Goal: Task Accomplishment & Management: Complete application form

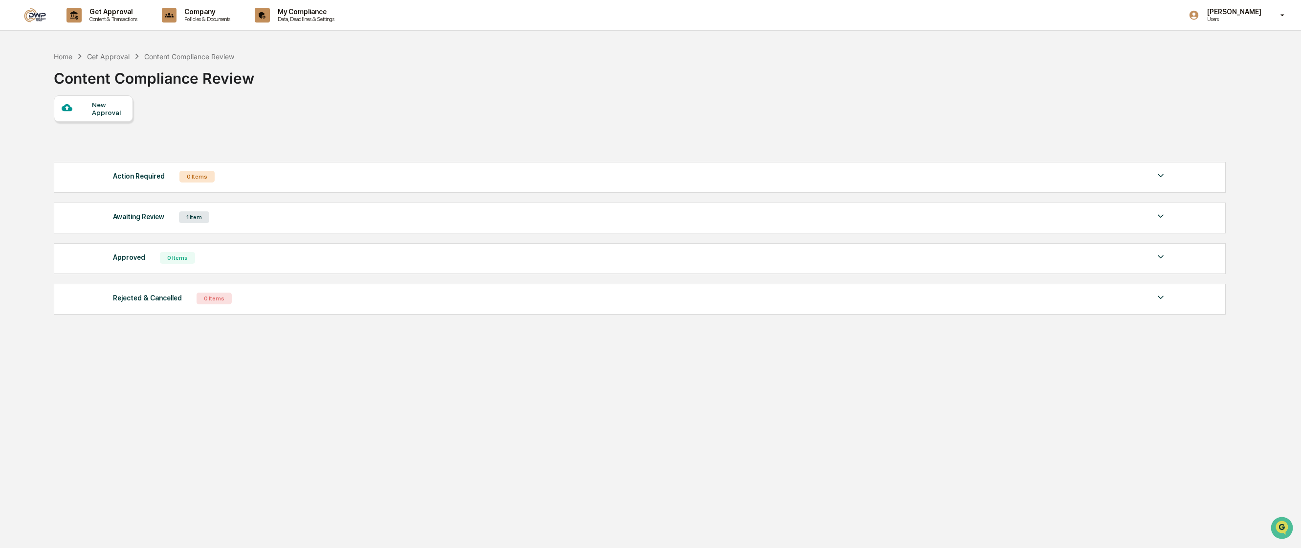
click at [100, 111] on div "New Approval" at bounding box center [108, 109] width 33 height 16
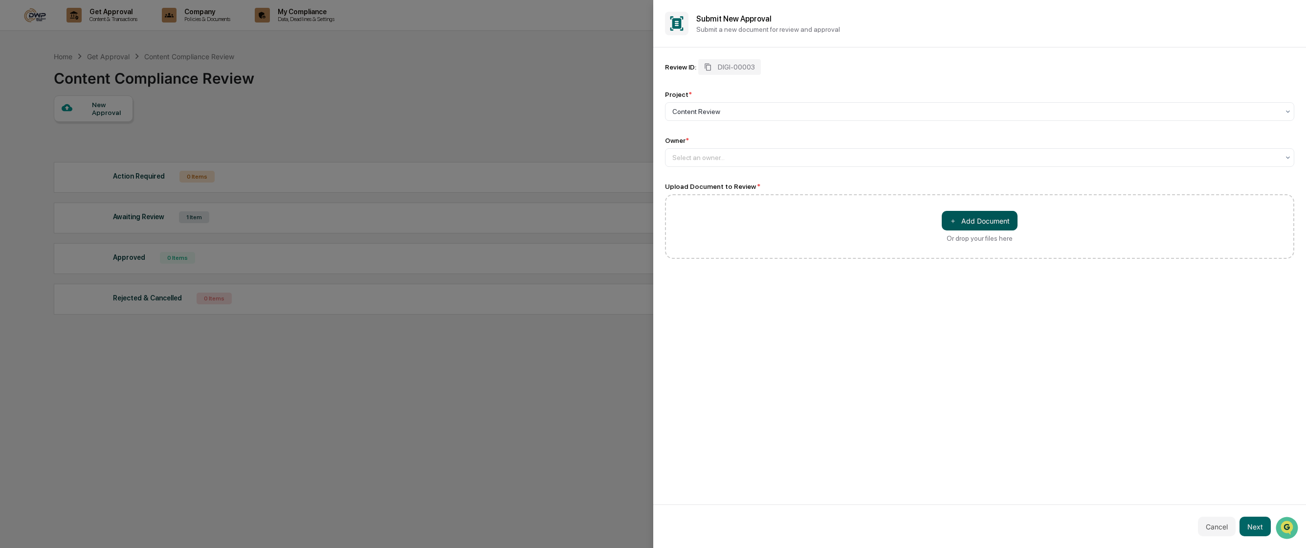
click at [985, 219] on button "＋ Add Document" at bounding box center [980, 221] width 76 height 20
click at [719, 114] on div at bounding box center [975, 112] width 607 height 10
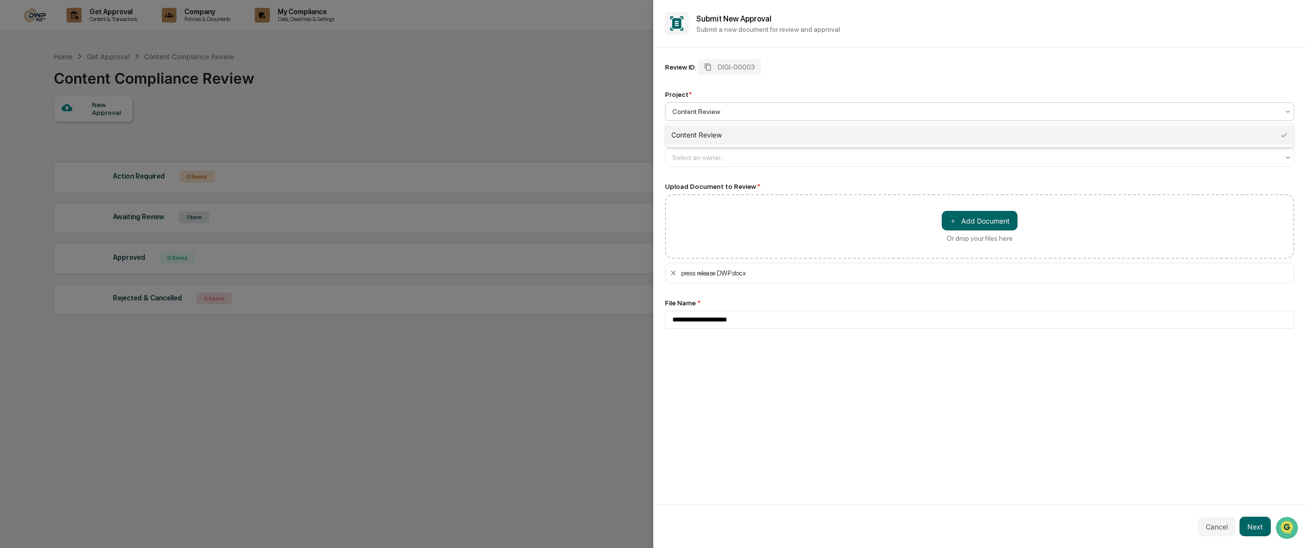
click at [719, 114] on div at bounding box center [975, 112] width 607 height 10
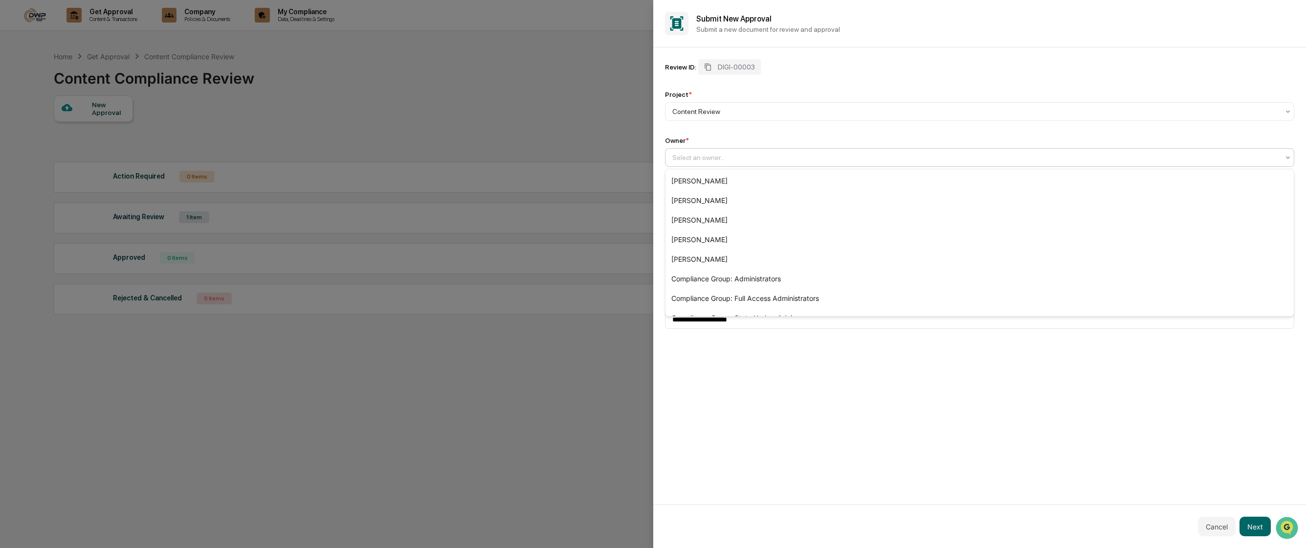
click at [710, 166] on div "Select an owner..." at bounding box center [980, 157] width 630 height 19
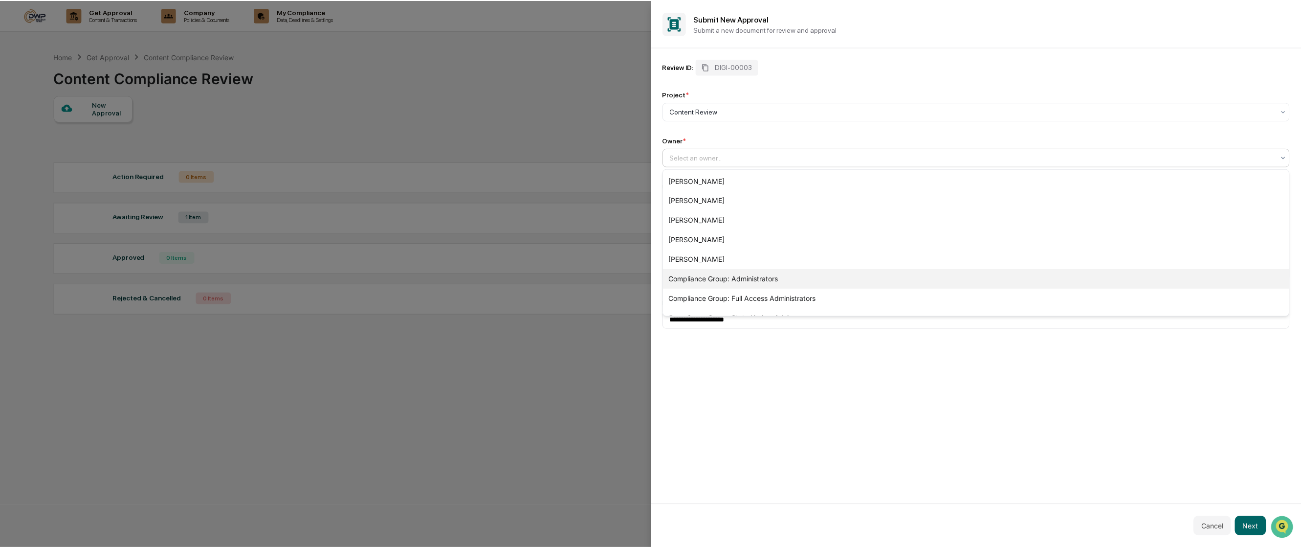
scroll to position [14, 0]
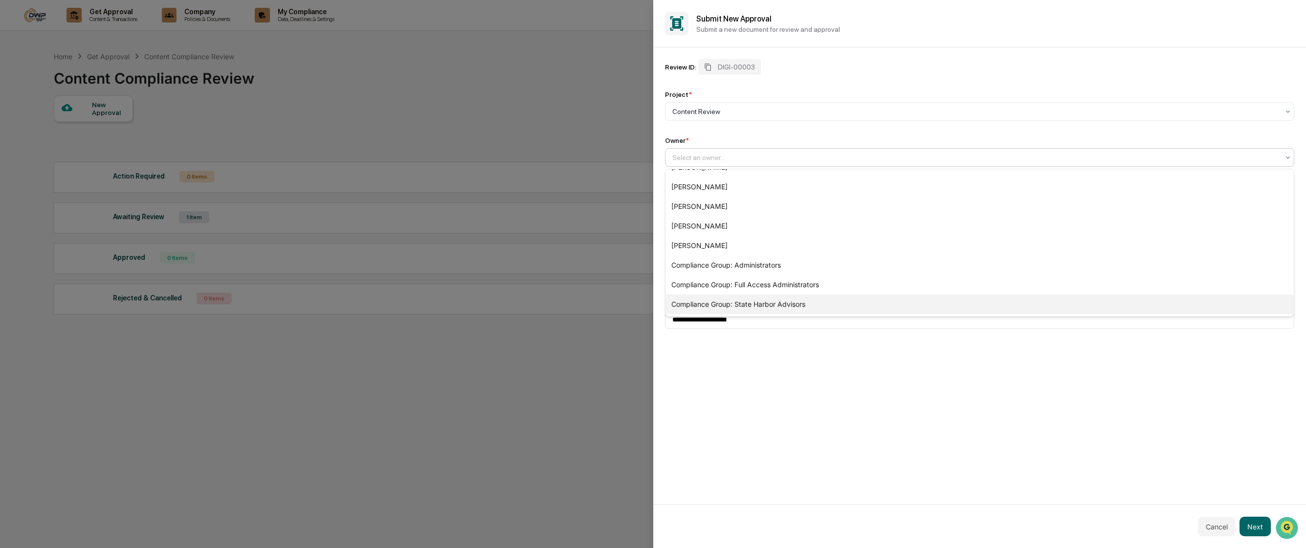
click at [730, 302] on div "Compliance Group: State Harbor Advisors" at bounding box center [980, 304] width 629 height 20
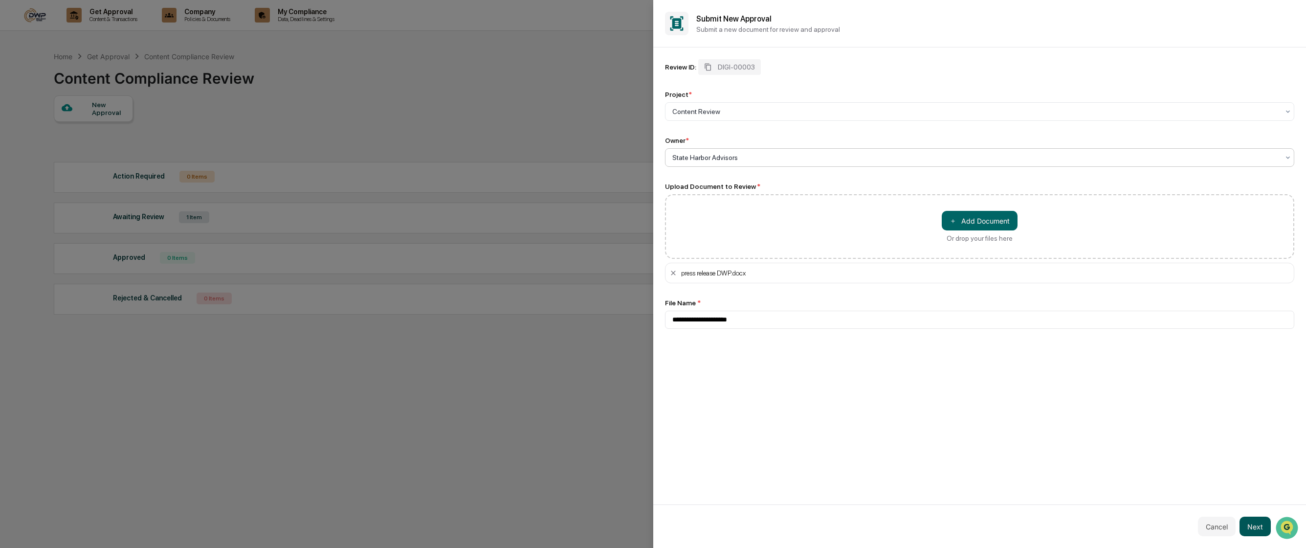
click at [1256, 521] on button "Next" at bounding box center [1255, 526] width 31 height 20
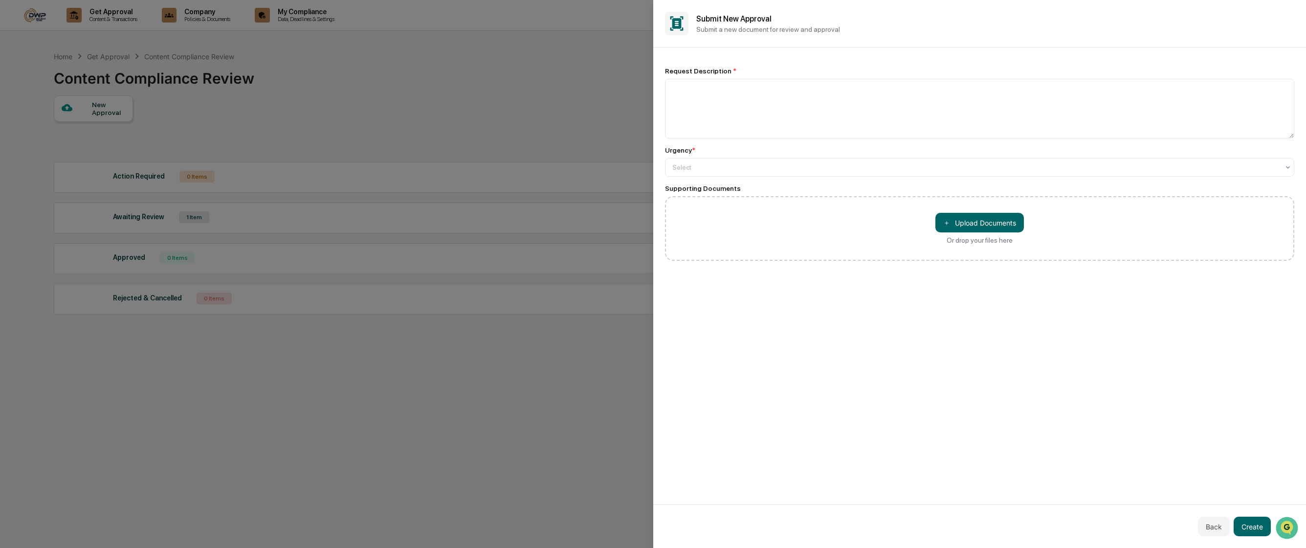
click at [784, 149] on div "Urgency *" at bounding box center [980, 150] width 630 height 8
click at [779, 163] on div at bounding box center [975, 167] width 607 height 10
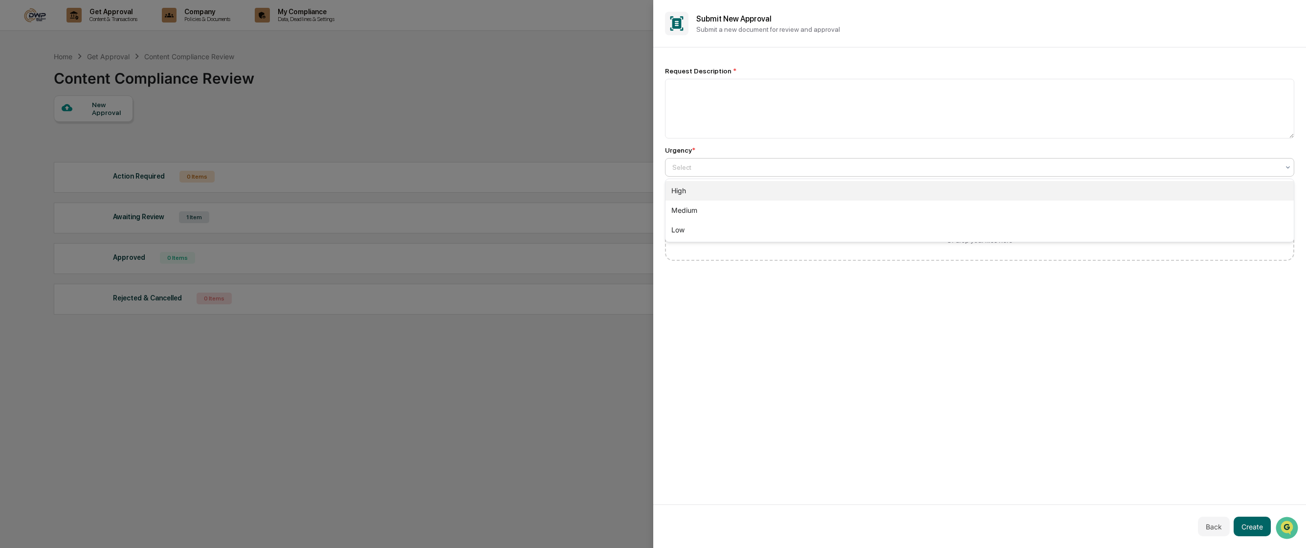
click at [727, 195] on div "High" at bounding box center [980, 191] width 629 height 20
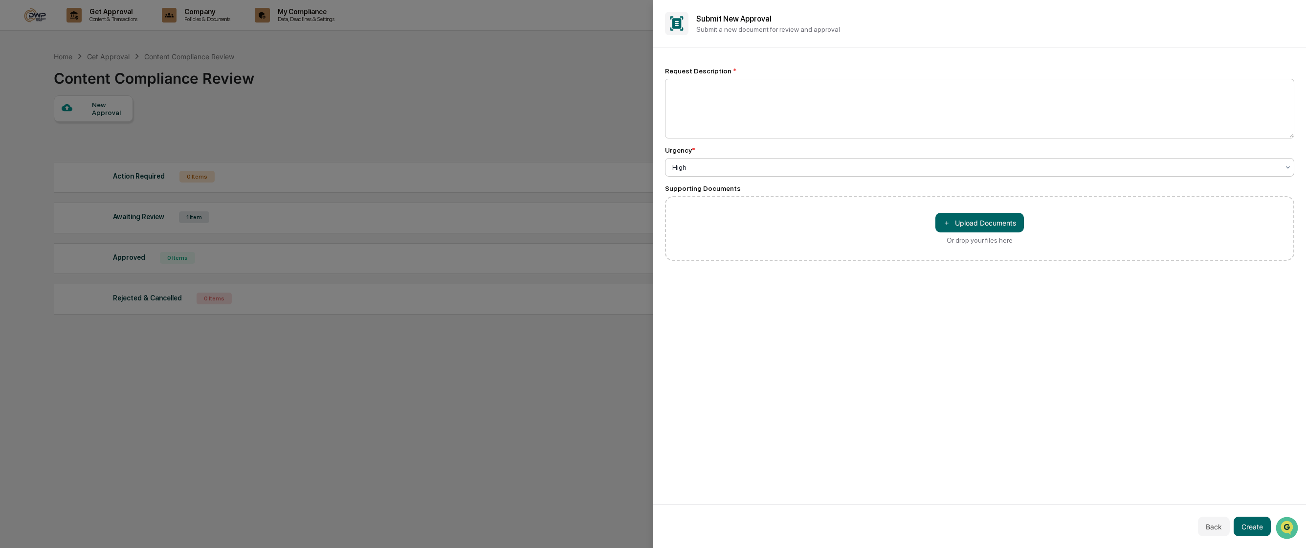
click at [728, 107] on textarea at bounding box center [980, 109] width 630 height 60
click at [728, 106] on textarea at bounding box center [980, 109] width 630 height 60
type textarea "**********"
click at [1244, 526] on button "Create" at bounding box center [1252, 526] width 37 height 20
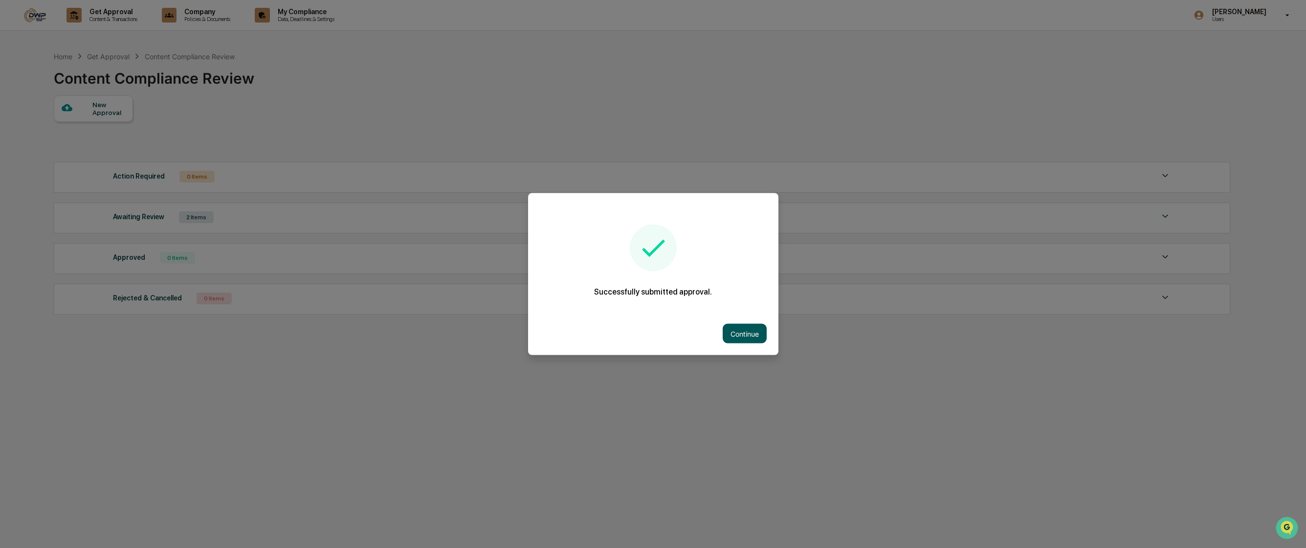
click at [731, 324] on button "Continue" at bounding box center [745, 334] width 44 height 20
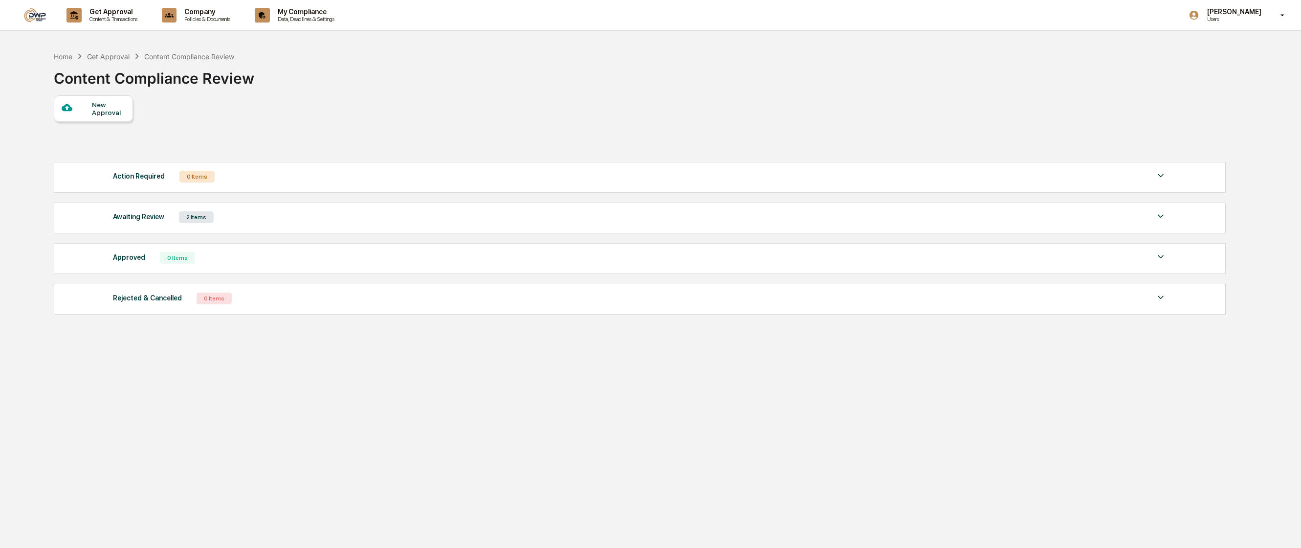
click at [271, 222] on div "Awaiting Review 2 Items" at bounding box center [640, 217] width 1054 height 14
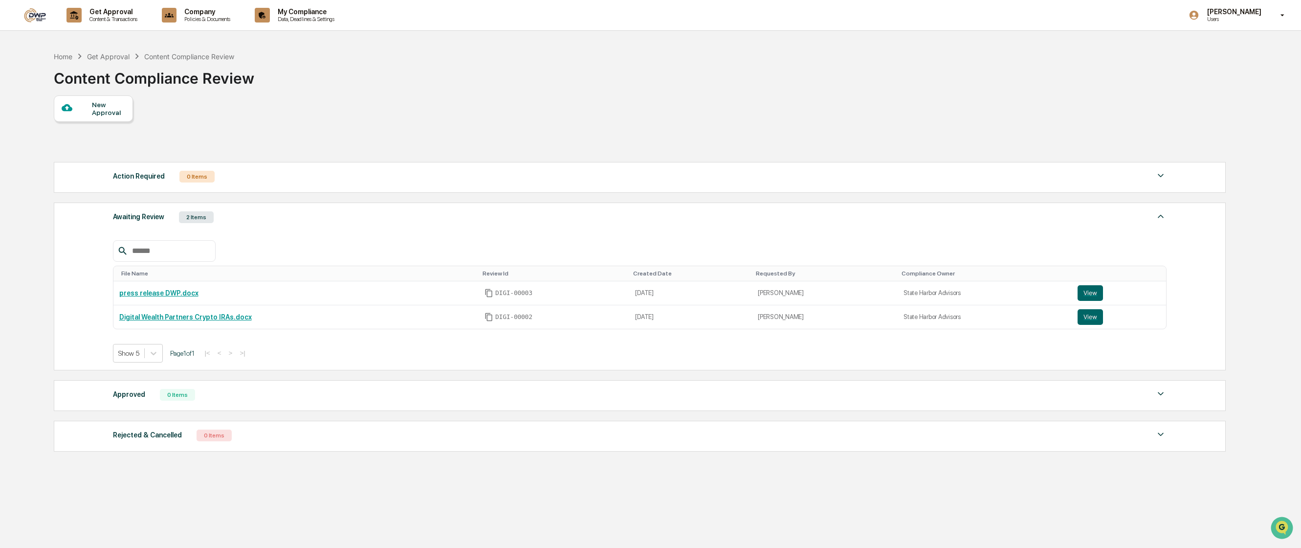
click at [102, 103] on div "New Approval" at bounding box center [108, 109] width 33 height 16
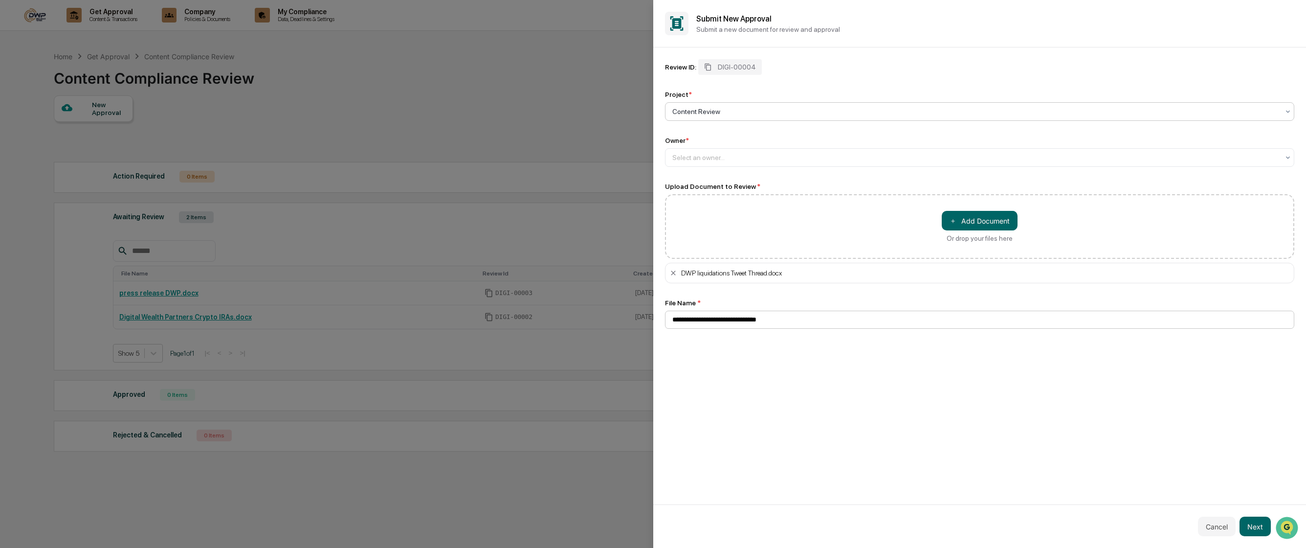
click at [743, 326] on input "**********" at bounding box center [980, 320] width 630 height 18
click at [791, 324] on input "**********" at bounding box center [980, 320] width 630 height 18
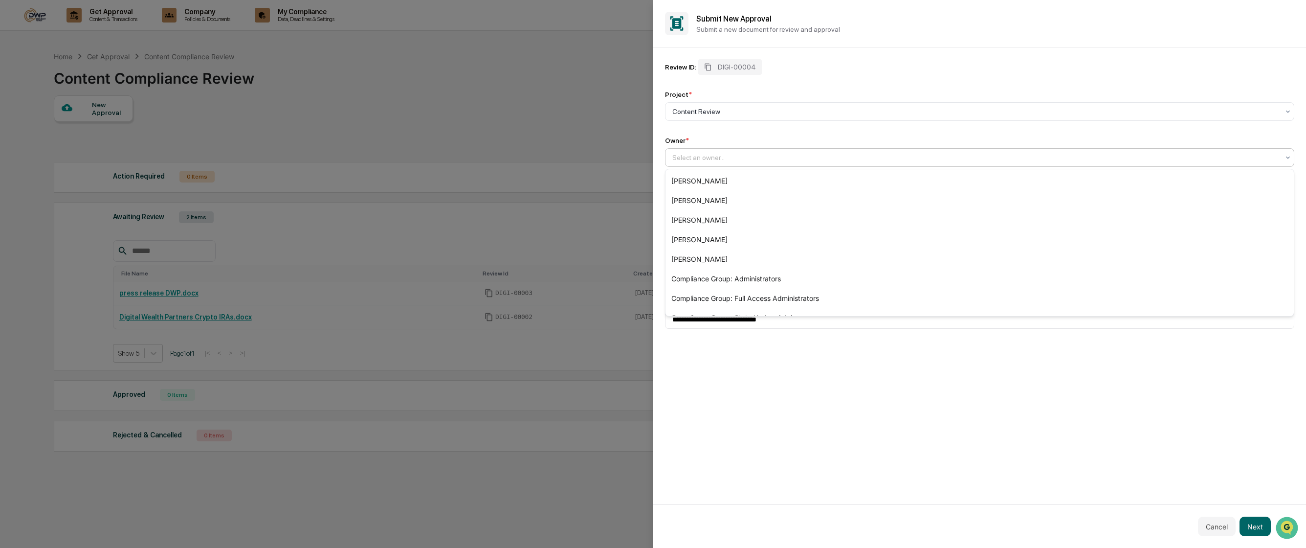
click at [740, 159] on div at bounding box center [975, 158] width 607 height 10
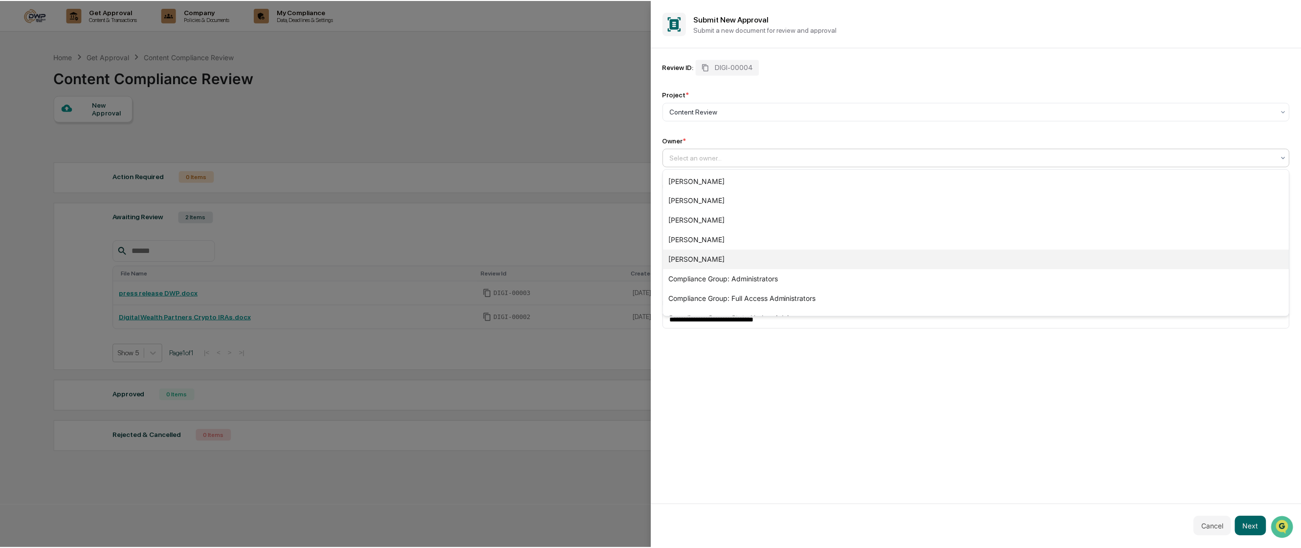
scroll to position [14, 0]
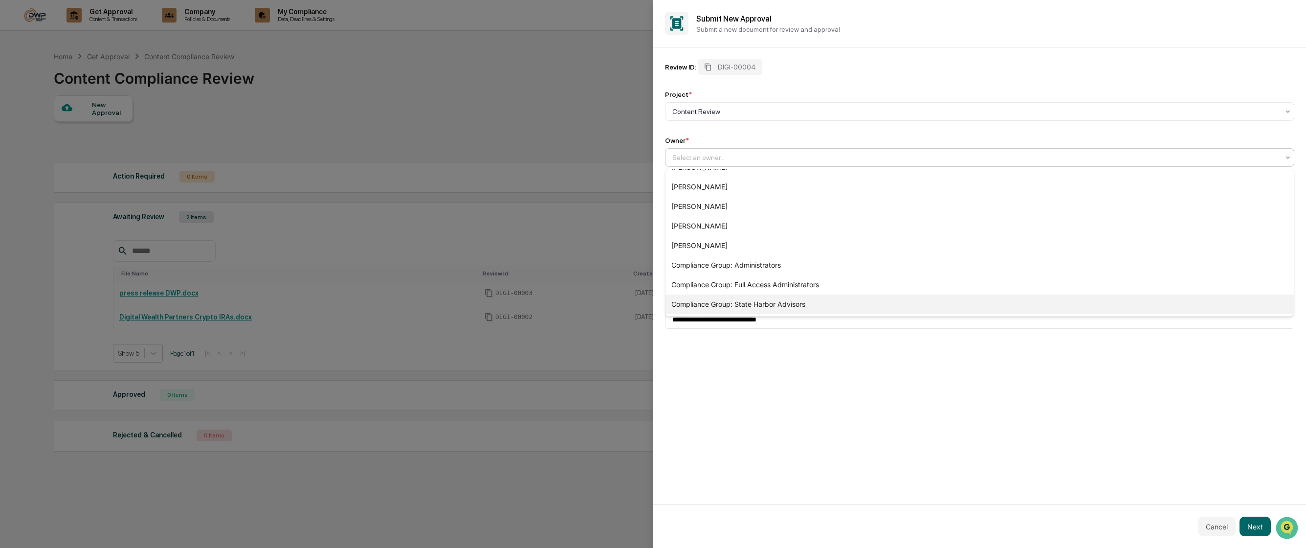
click at [754, 296] on div "Compliance Group: State Harbor Advisors" at bounding box center [980, 304] width 629 height 20
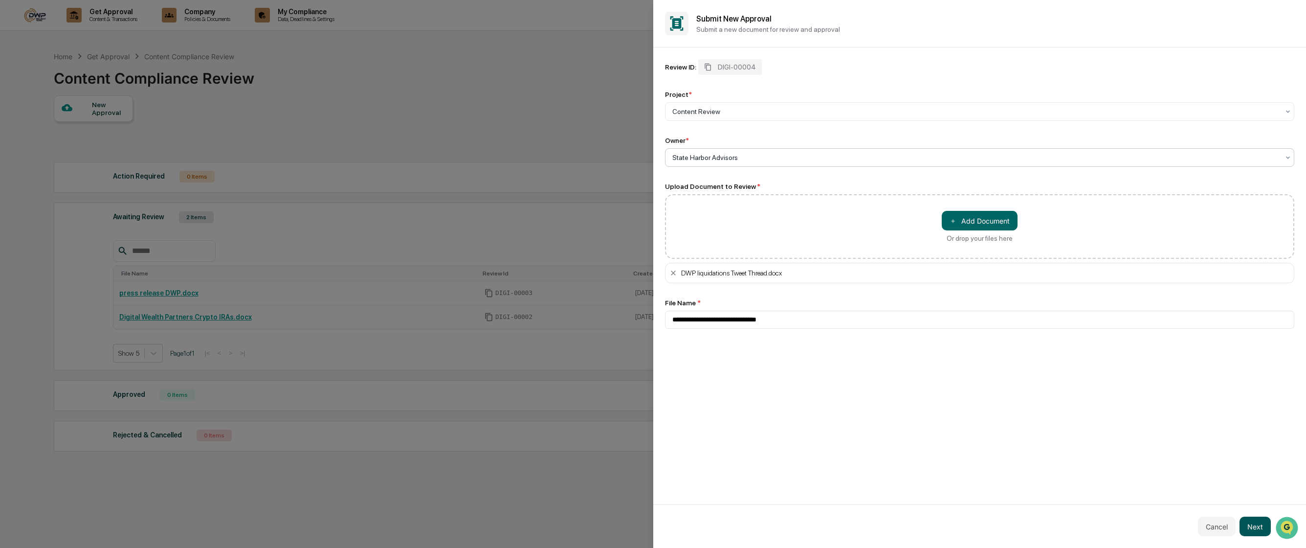
click at [1251, 534] on button "Next" at bounding box center [1255, 526] width 31 height 20
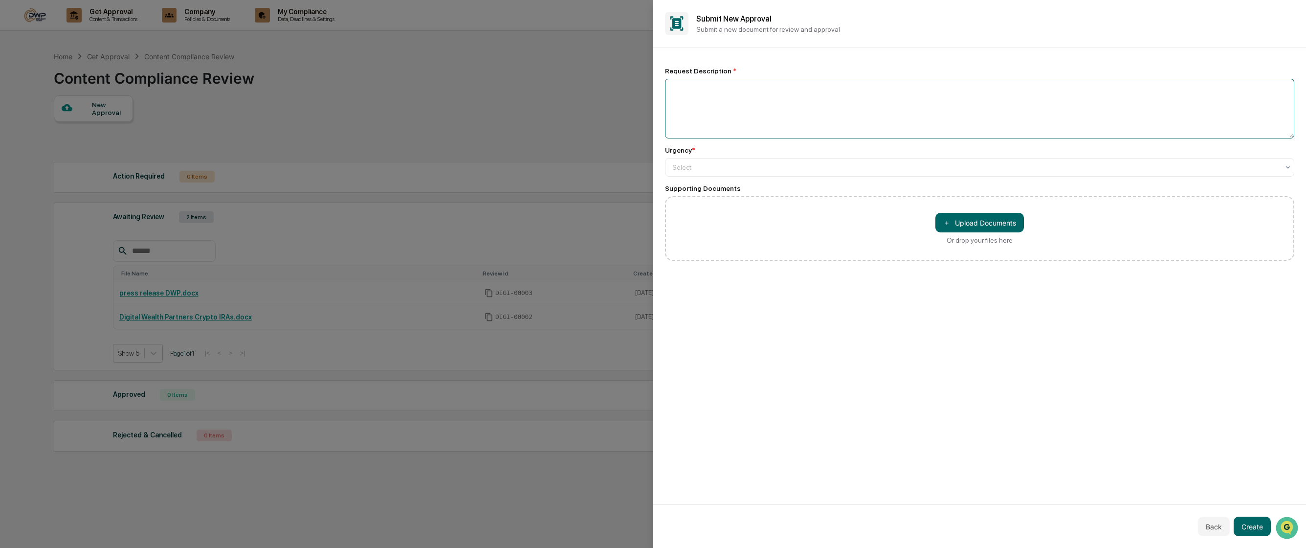
click at [809, 107] on textarea at bounding box center [980, 109] width 630 height 60
type textarea "**********"
click at [794, 166] on div at bounding box center [975, 167] width 607 height 10
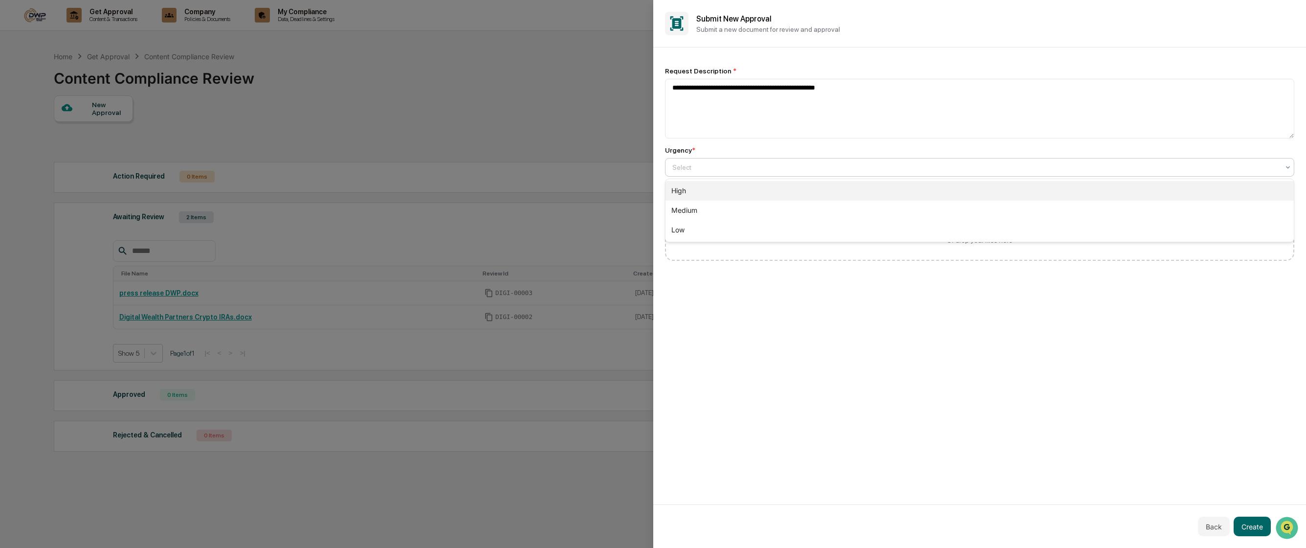
click at [747, 199] on div "High" at bounding box center [980, 191] width 629 height 20
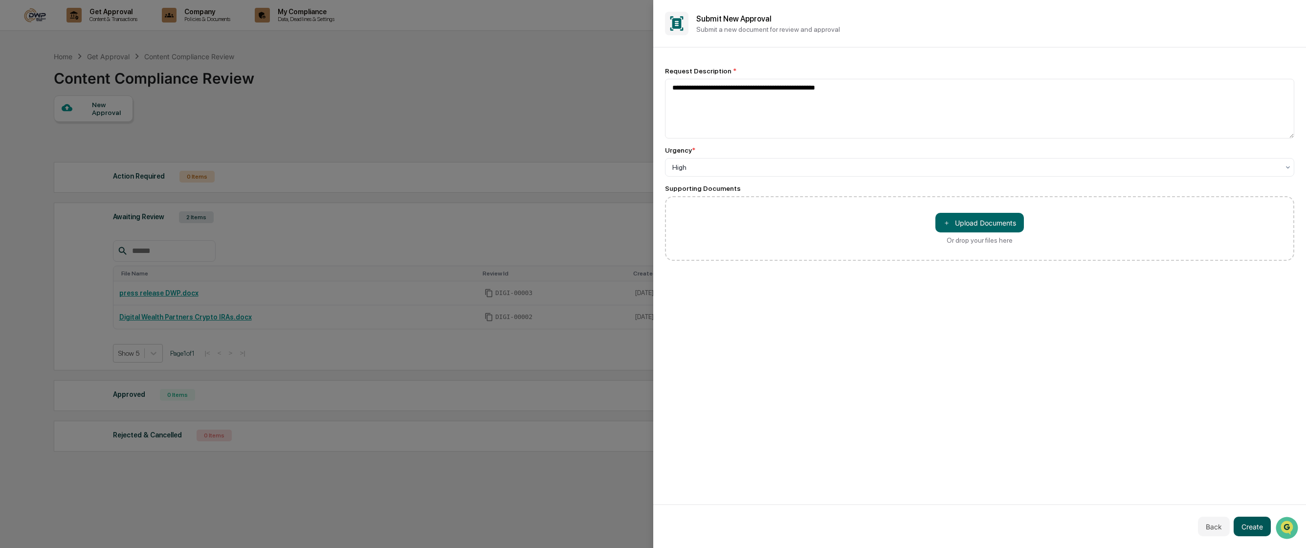
click at [1262, 526] on button "Create" at bounding box center [1252, 526] width 37 height 20
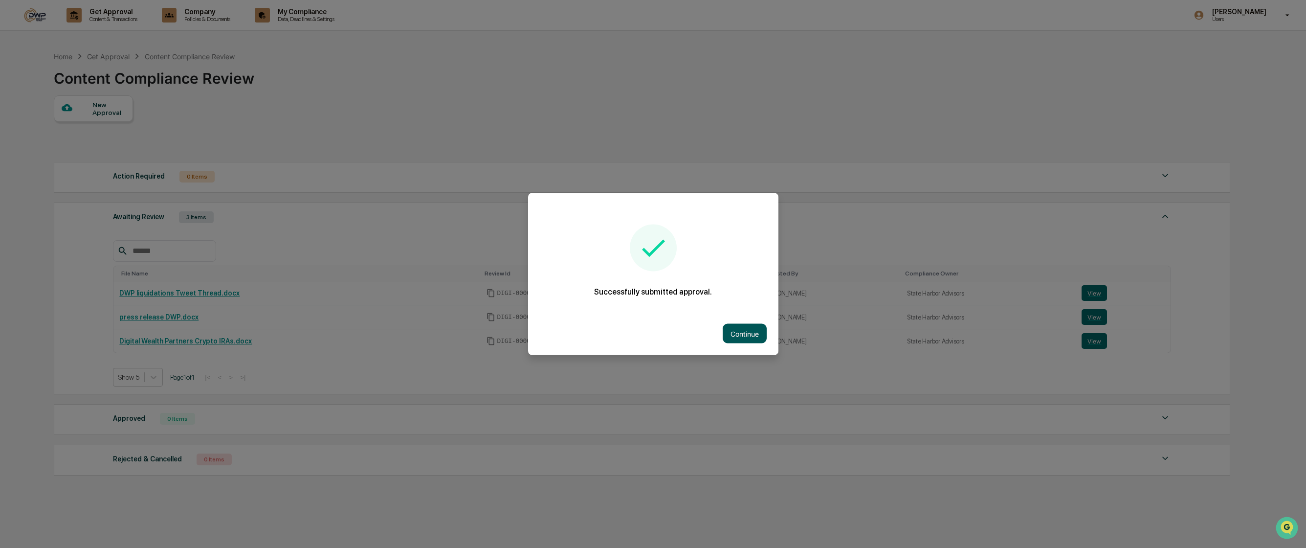
click at [737, 334] on button "Continue" at bounding box center [745, 334] width 44 height 20
